Goal: Information Seeking & Learning: Compare options

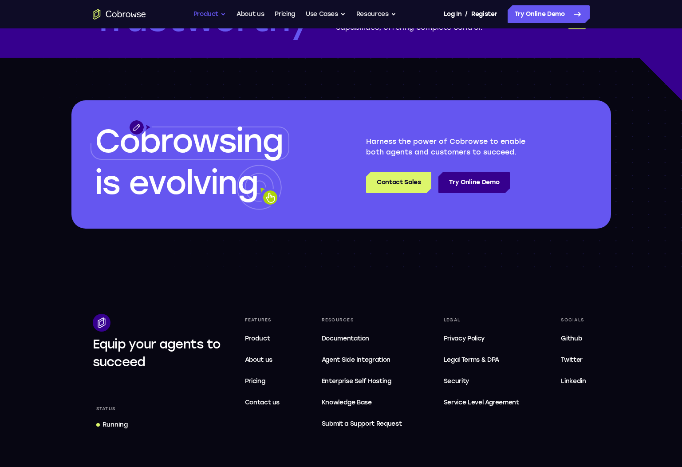
scroll to position [2456, 0]
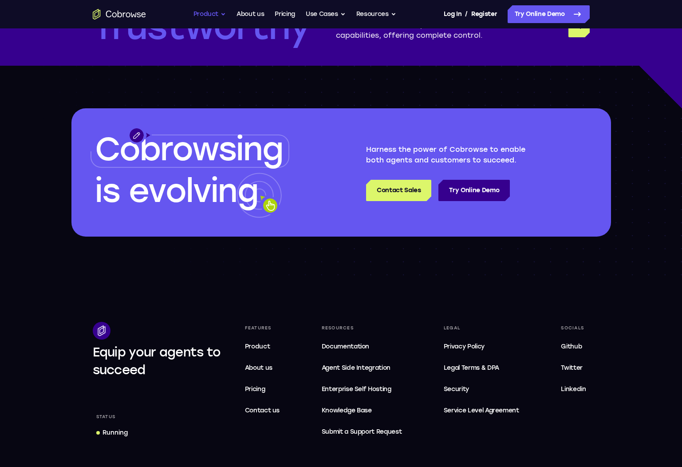
click at [202, 16] on button "Product" at bounding box center [209, 14] width 33 height 18
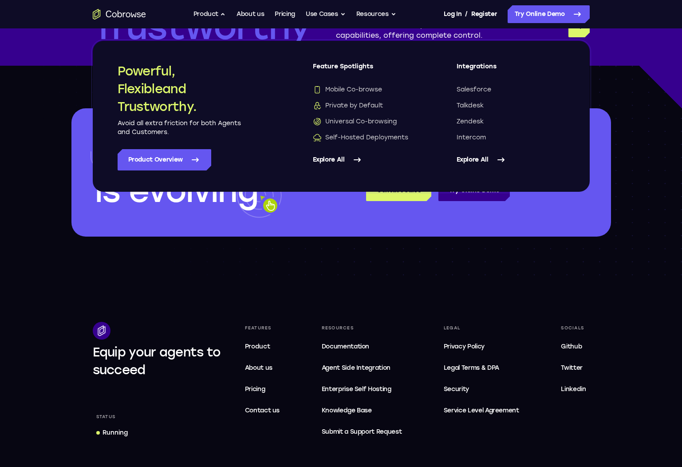
click at [166, 147] on div "Powerful, Flexible and Trustworthy. Avoid all extra friction for both Agents an…" at bounding box center [198, 116] width 160 height 108
click at [166, 153] on link "Product Overview" at bounding box center [165, 159] width 94 height 21
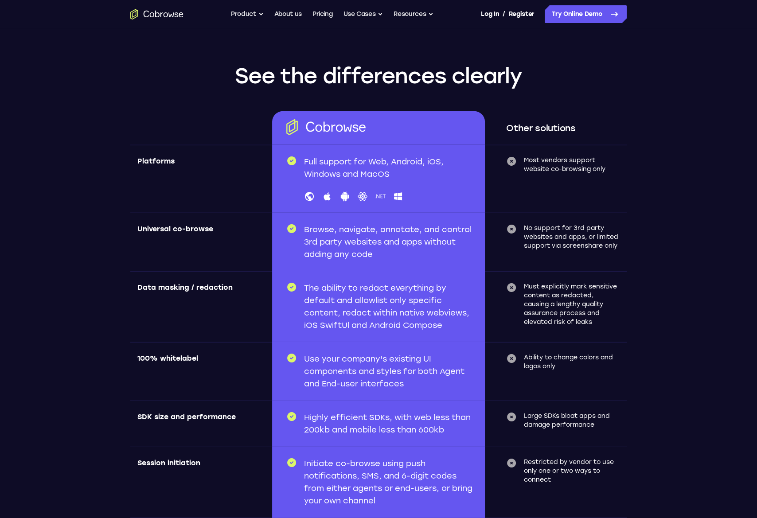
scroll to position [2609, 0]
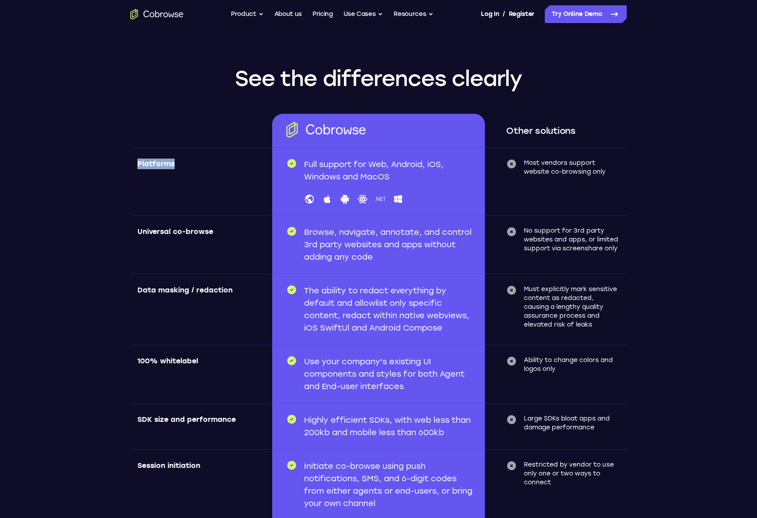
drag, startPoint x: 138, startPoint y: 162, endPoint x: 177, endPoint y: 162, distance: 38.6
click at [177, 162] on div "Platforms" at bounding box center [201, 182] width 142 height 68
drag, startPoint x: 155, startPoint y: 233, endPoint x: 190, endPoint y: 233, distance: 35.0
click at [190, 233] on span "Universal co-browse" at bounding box center [175, 231] width 76 height 8
click at [191, 233] on span "Universal co-browse" at bounding box center [175, 231] width 76 height 8
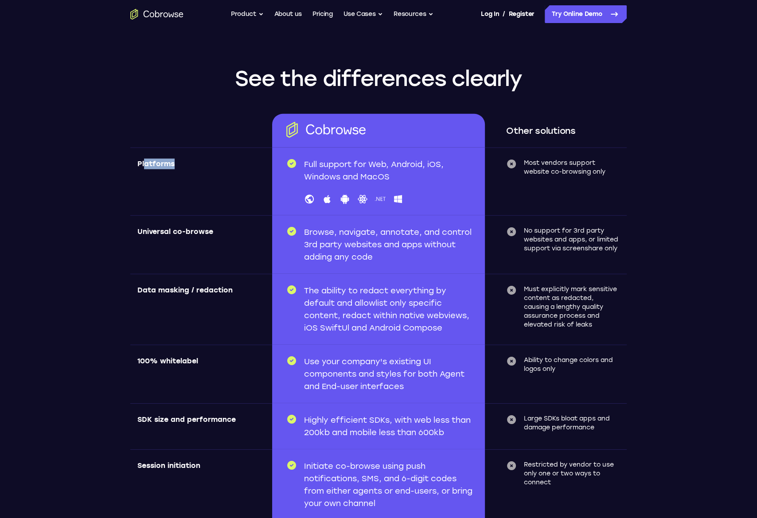
drag, startPoint x: 143, startPoint y: 164, endPoint x: 187, endPoint y: 162, distance: 43.9
click at [187, 162] on div "Platforms" at bounding box center [201, 182] width 142 height 68
drag, startPoint x: 545, startPoint y: 164, endPoint x: 574, endPoint y: 173, distance: 31.1
click at [574, 173] on p "Most vendors support website co-browsing only" at bounding box center [572, 168] width 96 height 18
drag, startPoint x: 584, startPoint y: 174, endPoint x: 571, endPoint y: 168, distance: 14.3
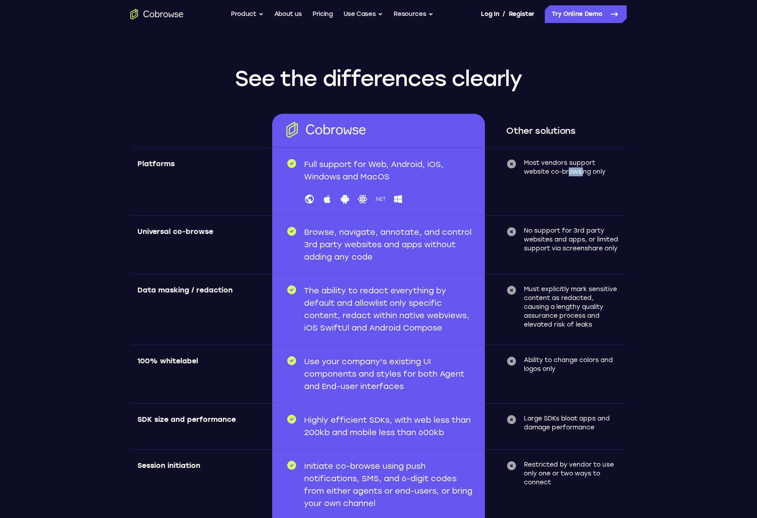
click at [571, 168] on p "Most vendors support website co-browsing only" at bounding box center [572, 168] width 96 height 18
click at [570, 168] on p "Most vendors support website co-browsing only" at bounding box center [572, 168] width 96 height 18
drag, startPoint x: 570, startPoint y: 168, endPoint x: 585, endPoint y: 176, distance: 17.3
click at [585, 176] on div "Other solutions Most vendors support website co-browsing only" at bounding box center [556, 182] width 142 height 68
drag, startPoint x: 345, startPoint y: 162, endPoint x: 361, endPoint y: 174, distance: 20.7
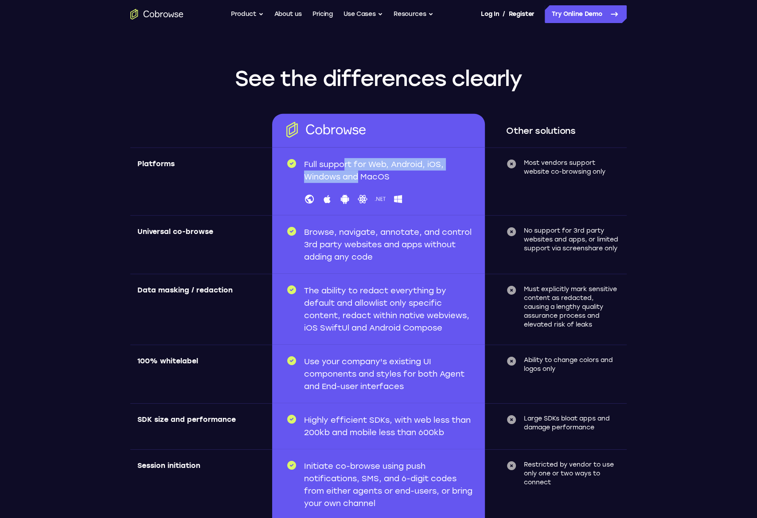
click at [360, 173] on p "Full support for Web, Android, iOS, Windows and MacOS" at bounding box center [389, 170] width 170 height 25
click at [359, 172] on p "Full support for Web, Android, iOS, Windows and MacOS" at bounding box center [389, 170] width 170 height 25
drag, startPoint x: 352, startPoint y: 169, endPoint x: 346, endPoint y: 167, distance: 6.5
click at [346, 167] on p "Full support for Web, Android, iOS, Windows and MacOS" at bounding box center [389, 170] width 170 height 25
drag, startPoint x: 346, startPoint y: 167, endPoint x: 337, endPoint y: 175, distance: 12.3
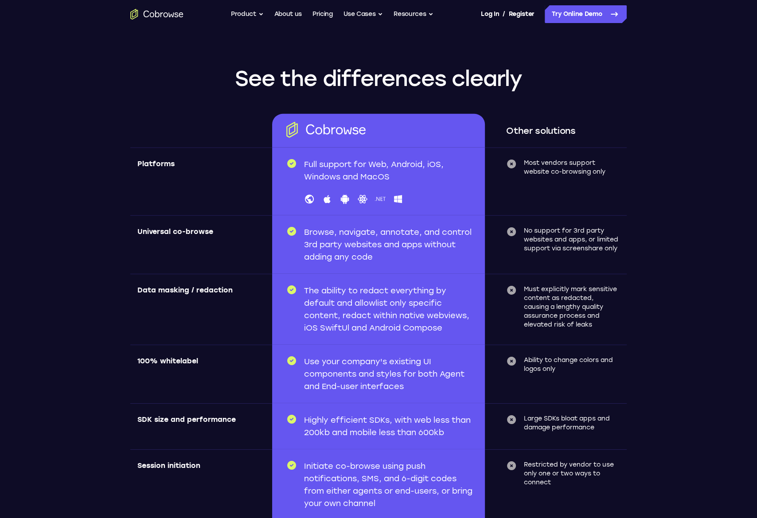
click at [346, 167] on p "Full support for Web, Android, iOS, Windows and MacOS" at bounding box center [389, 170] width 170 height 25
drag, startPoint x: 162, startPoint y: 228, endPoint x: 138, endPoint y: 229, distance: 24.4
click at [142, 229] on span "Universal co-browse" at bounding box center [175, 231] width 76 height 8
drag, startPoint x: 138, startPoint y: 229, endPoint x: 145, endPoint y: 229, distance: 6.7
click at [143, 229] on span "Universal co-browse" at bounding box center [175, 231] width 76 height 8
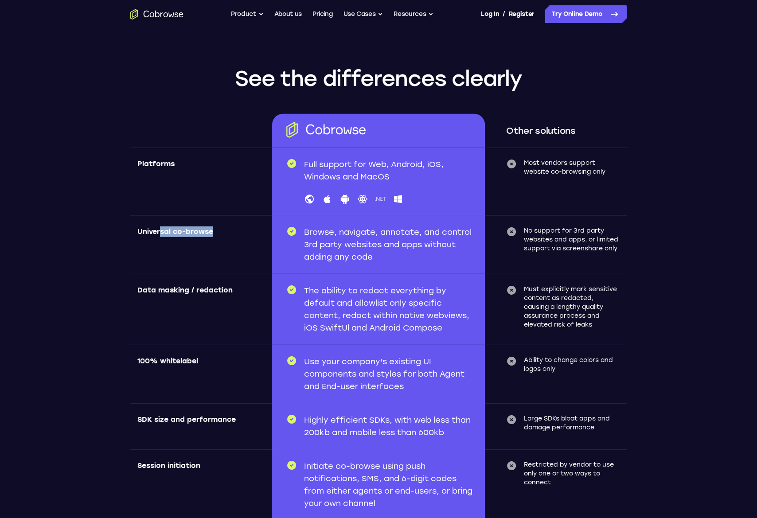
drag, startPoint x: 173, startPoint y: 231, endPoint x: 203, endPoint y: 237, distance: 29.9
click at [203, 237] on div "Universal co-browse" at bounding box center [201, 245] width 142 height 59
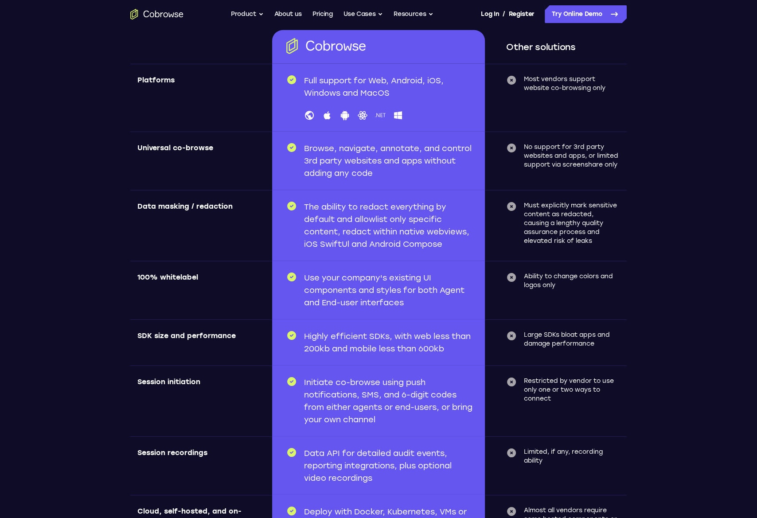
scroll to position [2692, 0]
drag, startPoint x: 163, startPoint y: 149, endPoint x: 173, endPoint y: 150, distance: 10.7
click at [173, 150] on span "Universal co-browse" at bounding box center [175, 149] width 76 height 8
click at [174, 150] on span "Universal co-browse" at bounding box center [175, 149] width 76 height 8
drag, startPoint x: 175, startPoint y: 149, endPoint x: 144, endPoint y: 150, distance: 31.0
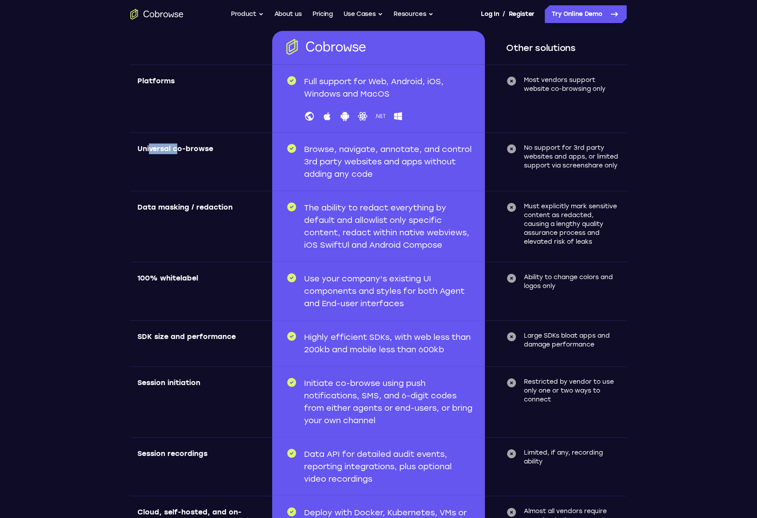
click at [146, 150] on span "Universal co-browse" at bounding box center [175, 149] width 76 height 8
click at [144, 150] on span "Universal co-browse" at bounding box center [175, 149] width 76 height 8
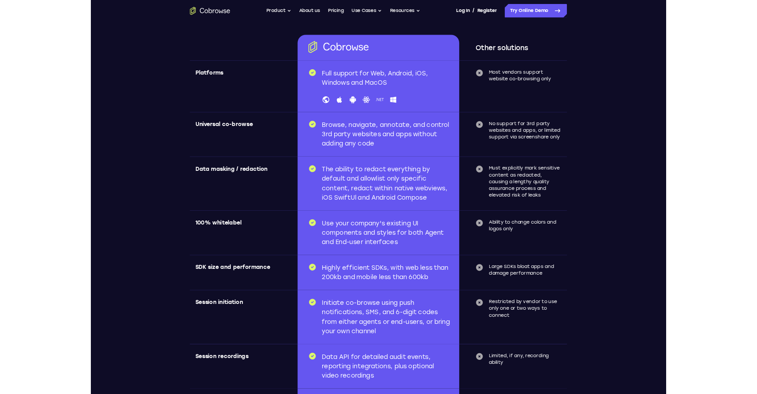
scroll to position [2674, 0]
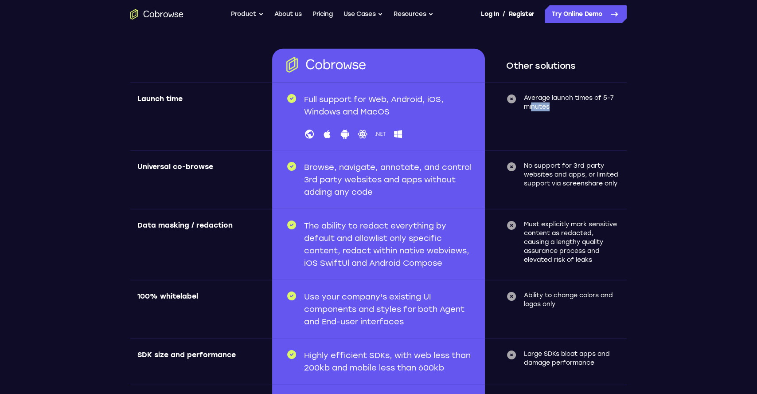
drag, startPoint x: 571, startPoint y: 109, endPoint x: 531, endPoint y: 109, distance: 39.9
click at [531, 109] on p "Average launch times of 5-7 minutes" at bounding box center [572, 103] width 96 height 18
click at [531, 110] on p "Average launch times of 5-7 minutes" at bounding box center [572, 103] width 96 height 18
drag, startPoint x: 537, startPoint y: 101, endPoint x: 555, endPoint y: 113, distance: 21.7
click at [555, 113] on div "Other solutions Average launch times of 5-7 minutes" at bounding box center [556, 116] width 142 height 68
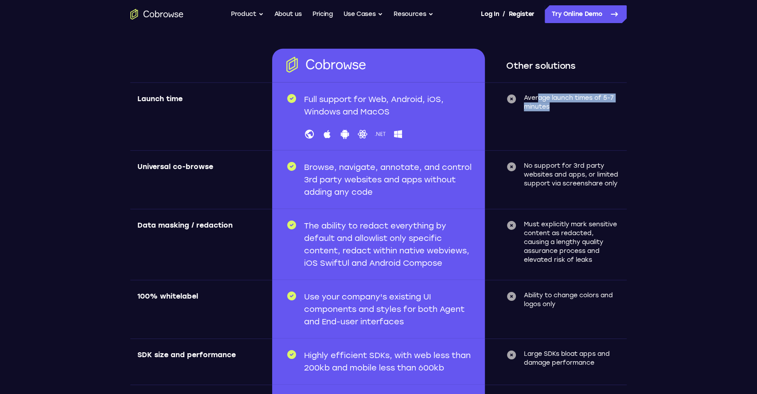
drag, startPoint x: 555, startPoint y: 113, endPoint x: 552, endPoint y: 108, distance: 5.6
click at [554, 113] on div "Other solutions Average launch times of 5-7 minutes" at bounding box center [556, 116] width 142 height 68
click at [548, 101] on p "Average launch times of 5-7 minutes" at bounding box center [572, 103] width 96 height 18
click at [550, 102] on p "Average launch times of 5-7 minutes" at bounding box center [572, 103] width 96 height 18
click at [561, 128] on div "Other solutions Average launch times of 5-7 minutes" at bounding box center [556, 116] width 142 height 68
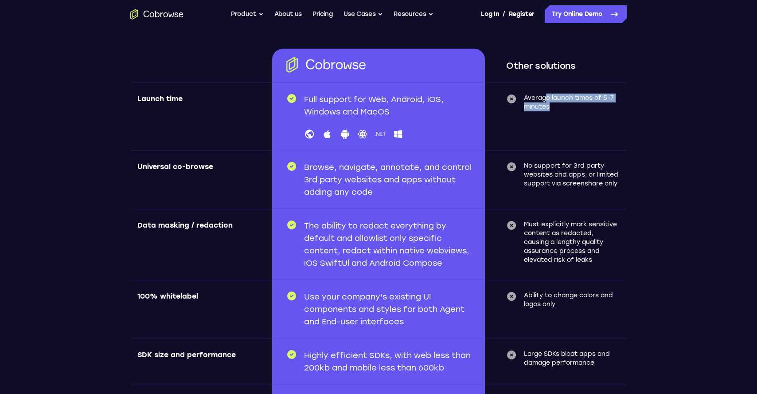
drag, startPoint x: 545, startPoint y: 98, endPoint x: 553, endPoint y: 104, distance: 10.8
click at [553, 104] on p "Average launch times of 5-7 minutes" at bounding box center [572, 103] width 96 height 18
drag, startPoint x: 539, startPoint y: 97, endPoint x: 543, endPoint y: 104, distance: 8.4
click at [542, 103] on p "Average launch times of 5-7 minutes" at bounding box center [572, 103] width 96 height 18
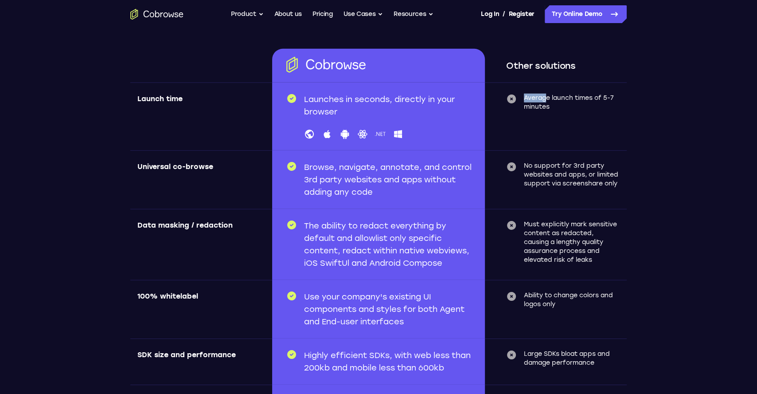
drag, startPoint x: 521, startPoint y: 96, endPoint x: 474, endPoint y: 95, distance: 47.9
click at [474, 95] on div "Other solutions Launch time Launches in seconds, directly in your browser .NET …" at bounding box center [378, 328] width 497 height 558
drag, startPoint x: 336, startPoint y: 106, endPoint x: 369, endPoint y: 107, distance: 32.4
click at [349, 108] on p "Launches in seconds, directly in your browser" at bounding box center [389, 105] width 170 height 25
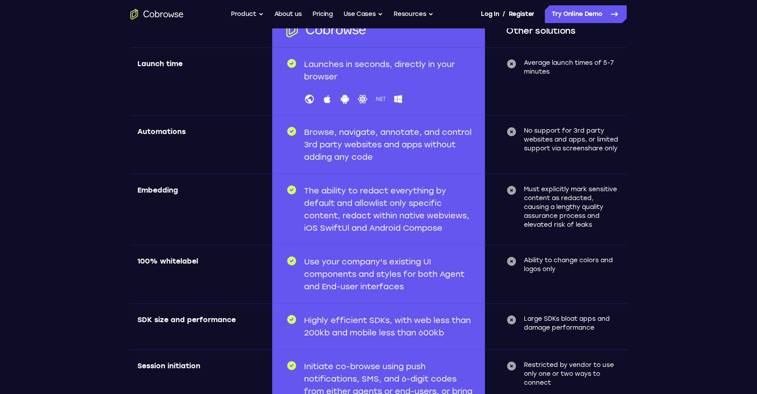
scroll to position [2719, 0]
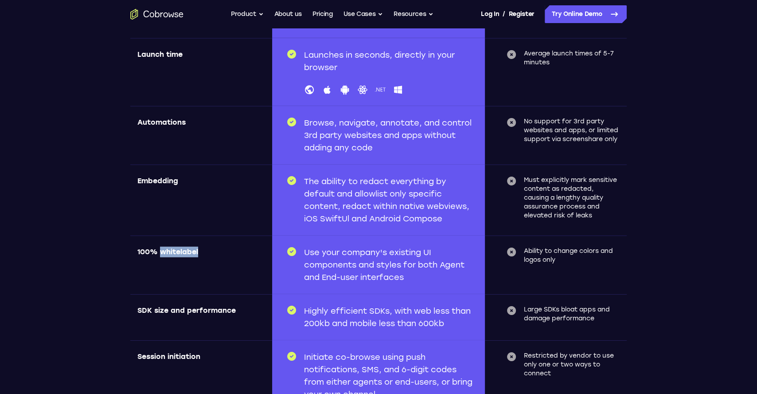
click at [165, 251] on span "100% whitelabel" at bounding box center [167, 251] width 61 height 8
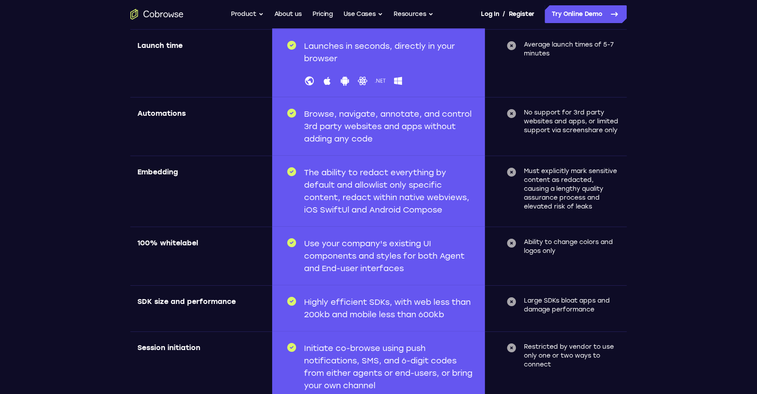
scroll to position [2730, 0]
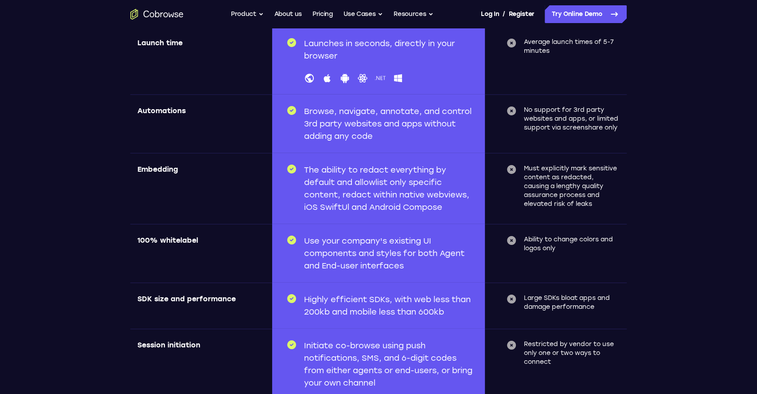
click at [182, 298] on span "SDK size and performance" at bounding box center [186, 298] width 98 height 8
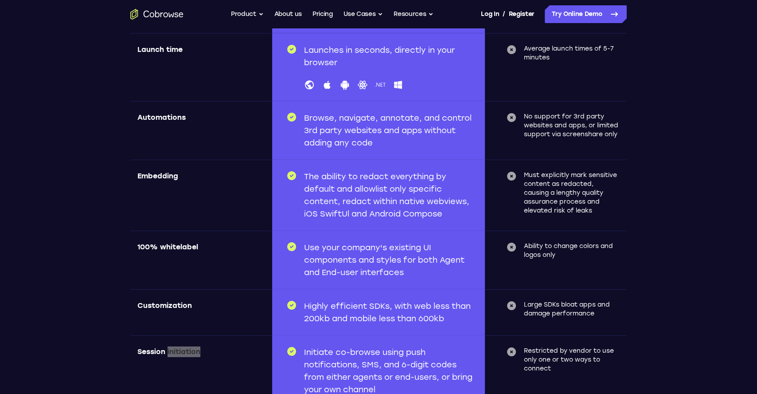
scroll to position [2722, 0]
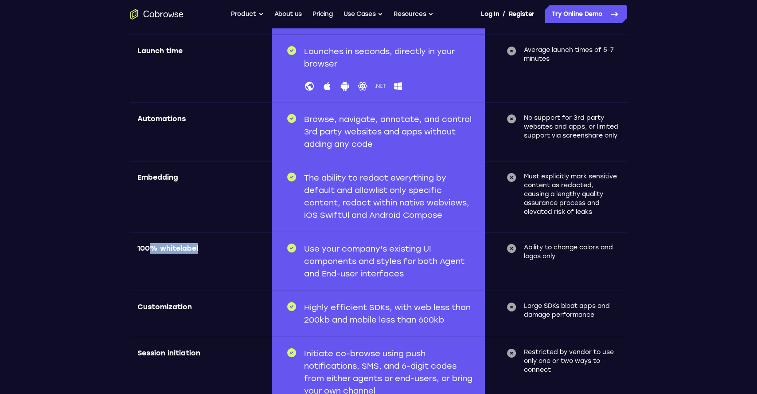
drag, startPoint x: 152, startPoint y: 246, endPoint x: 198, endPoint y: 249, distance: 46.7
click at [198, 249] on div "100% whitelabel" at bounding box center [201, 261] width 142 height 59
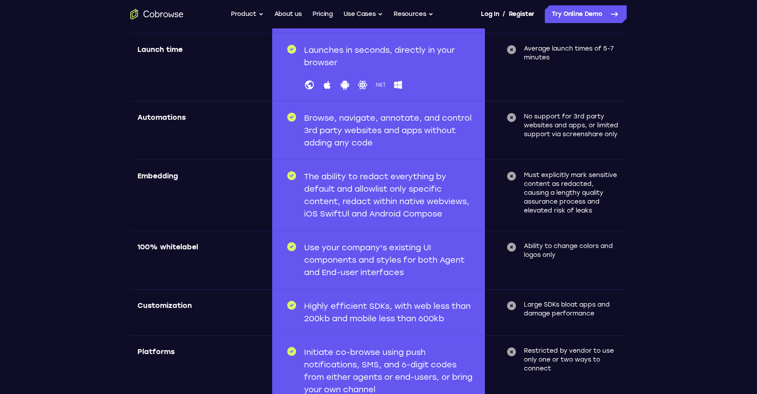
scroll to position [2723, 0]
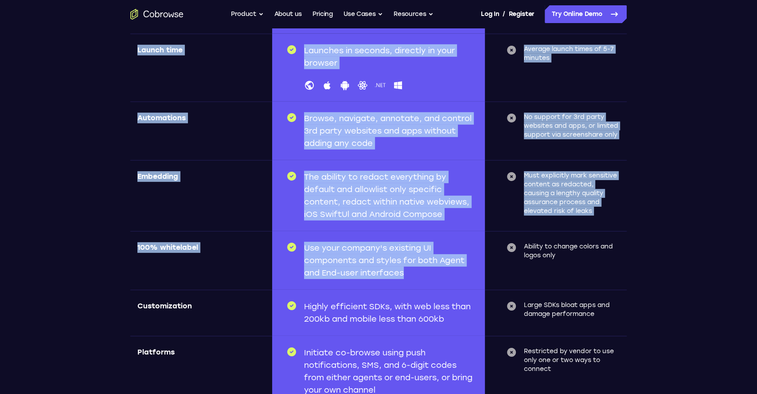
drag, startPoint x: 129, startPoint y: 44, endPoint x: 464, endPoint y: 274, distance: 407.0
click at [465, 278] on section "See the differences clearly Other solutions Launch time Launches in seconds, di…" at bounding box center [379, 254] width 568 height 721
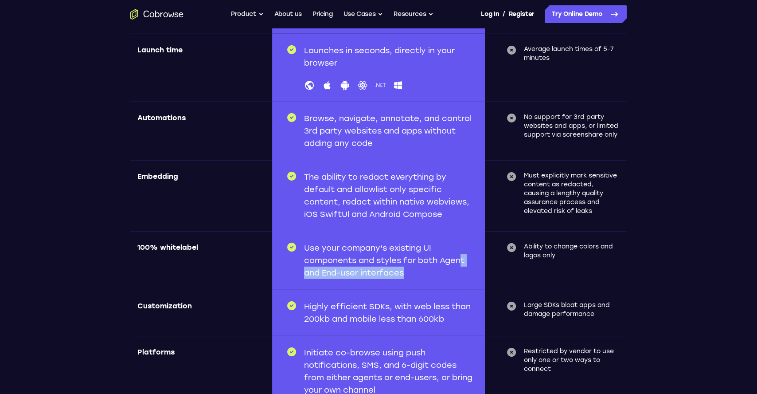
drag, startPoint x: 456, startPoint y: 259, endPoint x: 450, endPoint y: 252, distance: 9.4
click at [453, 256] on p "Use your company's existing UI components and styles for both Agent and End-use…" at bounding box center [389, 260] width 170 height 37
